Goal: Information Seeking & Learning: Learn about a topic

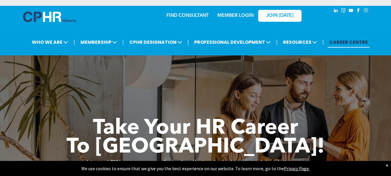
scroll to position [591, 0]
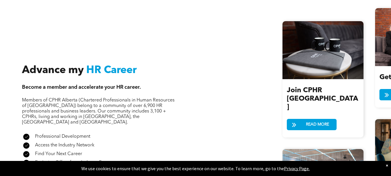
click at [277, 92] on div "Advance my HR Career Become a member and accelerate your HR career. Members of …" at bounding box center [196, 127] width 348 height 257
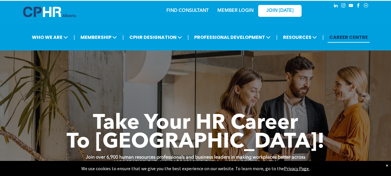
scroll to position [0, 0]
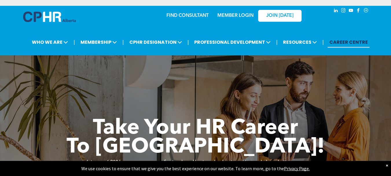
click at [43, 18] on img at bounding box center [49, 17] width 53 height 10
